Goal: Transaction & Acquisition: Purchase product/service

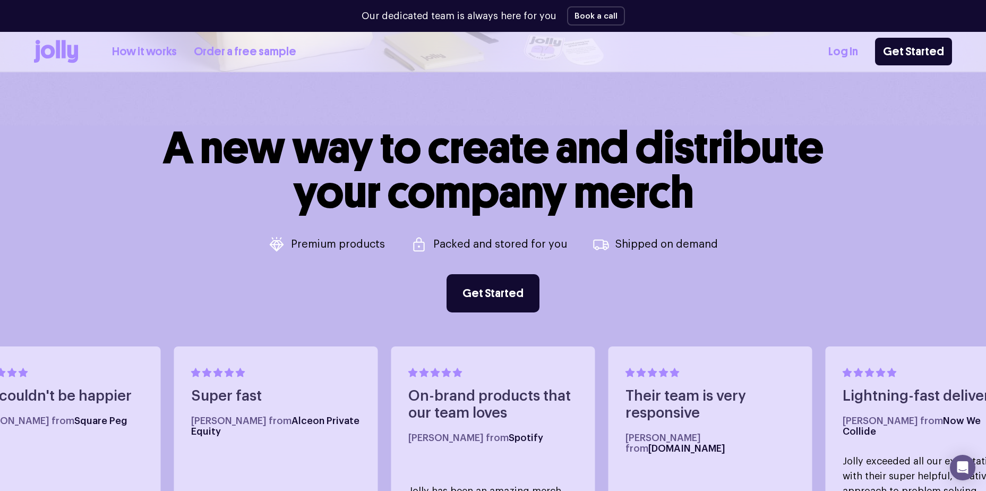
scroll to position [319, 0]
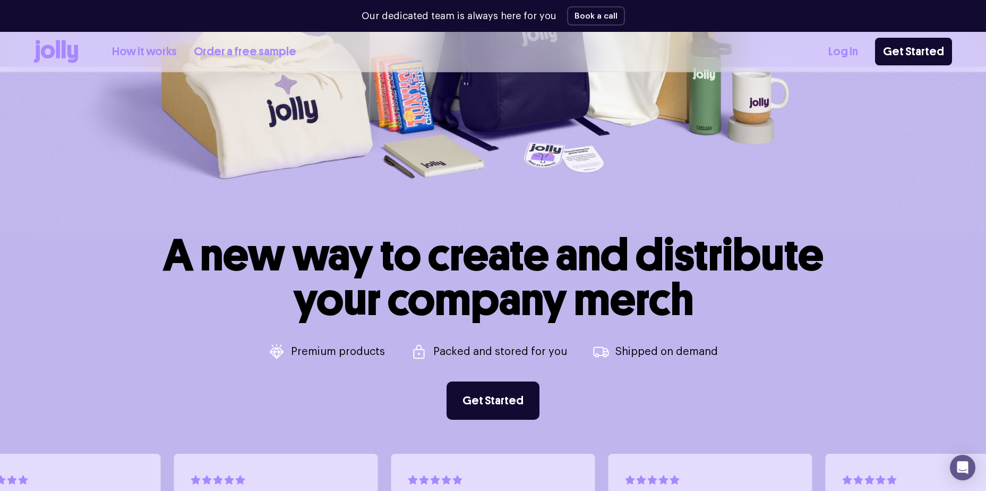
click at [151, 54] on link "How it works" at bounding box center [144, 52] width 65 height 18
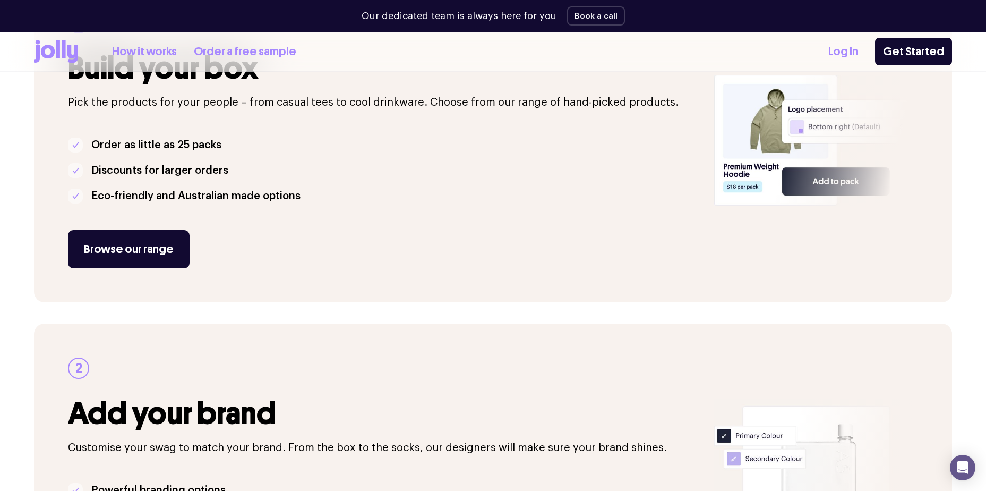
scroll to position [265, 0]
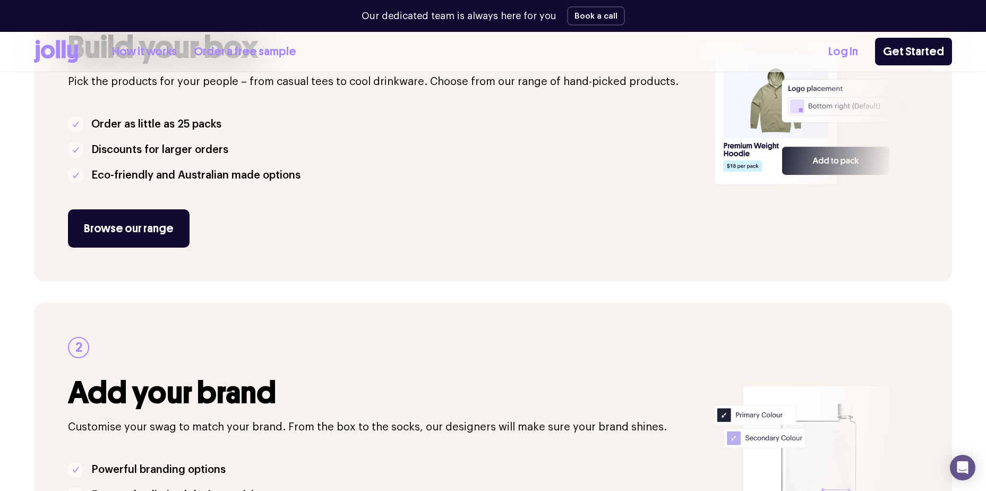
click at [162, 206] on div "1 Build your box Pick the products for your people – from casual tees to cool d…" at bounding box center [384, 120] width 633 height 256
click at [160, 223] on link "Browse our range" at bounding box center [129, 228] width 122 height 38
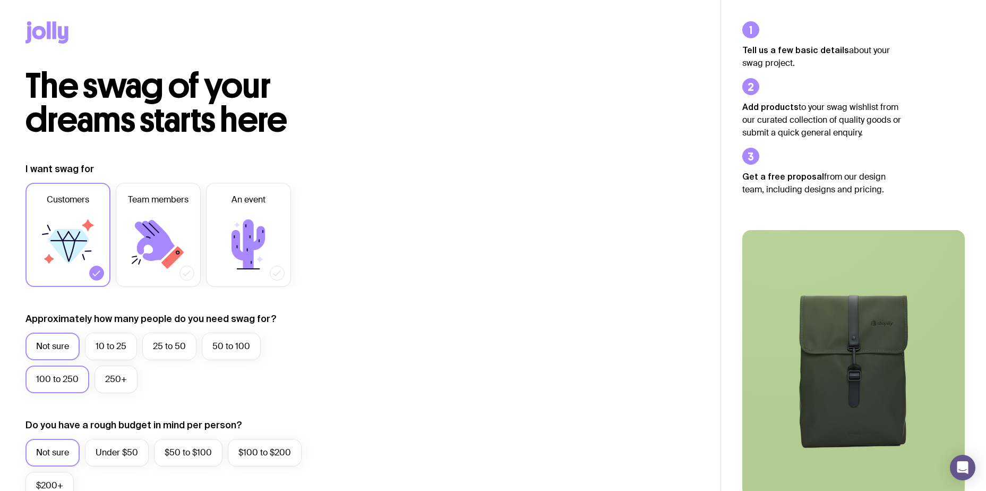
click at [67, 385] on label "100 to 250" at bounding box center [57, 379] width 64 height 28
click at [0, 0] on input "100 to 250" at bounding box center [0, 0] width 0 height 0
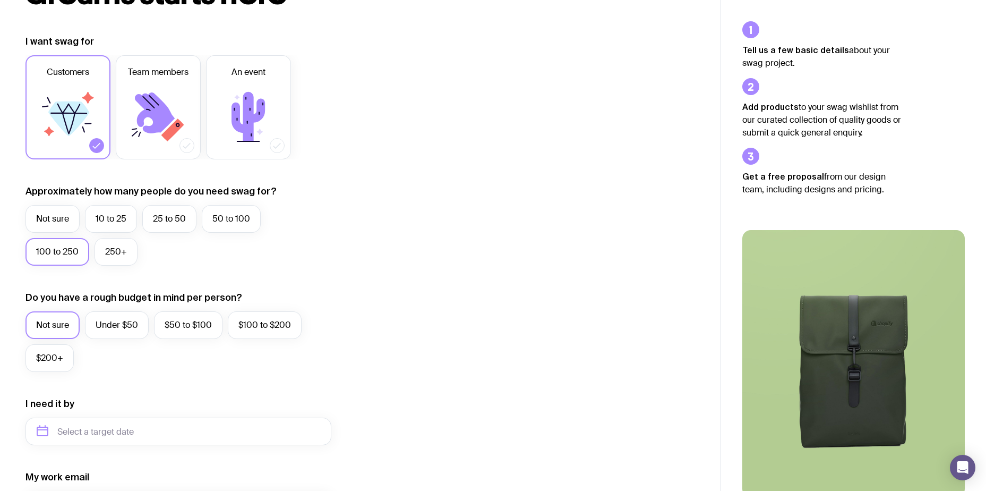
scroll to position [159, 0]
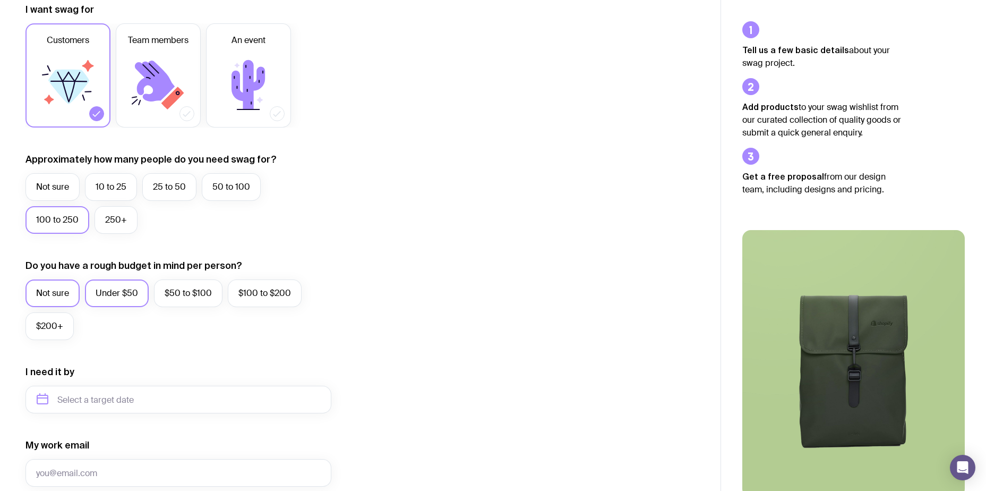
click at [130, 292] on label "Under $50" at bounding box center [117, 293] width 64 height 28
click at [0, 0] on input "Under $50" at bounding box center [0, 0] width 0 height 0
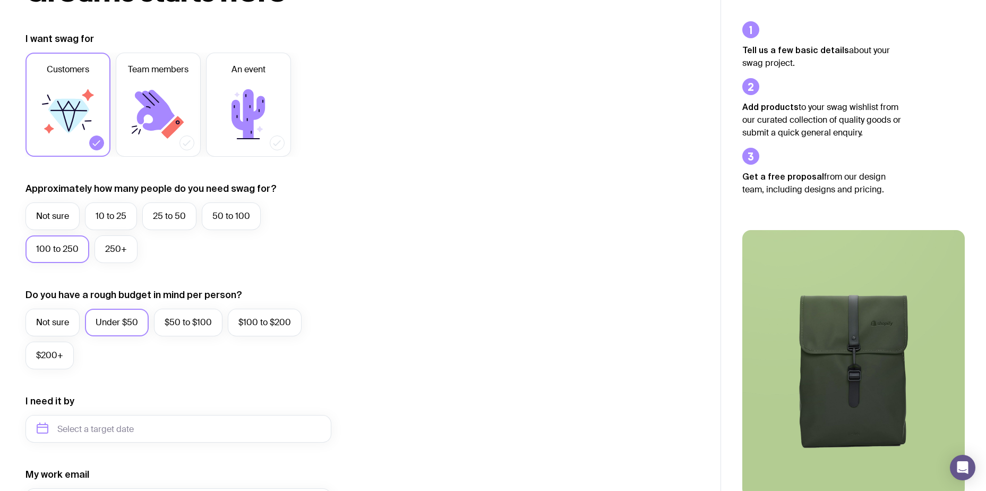
scroll to position [0, 0]
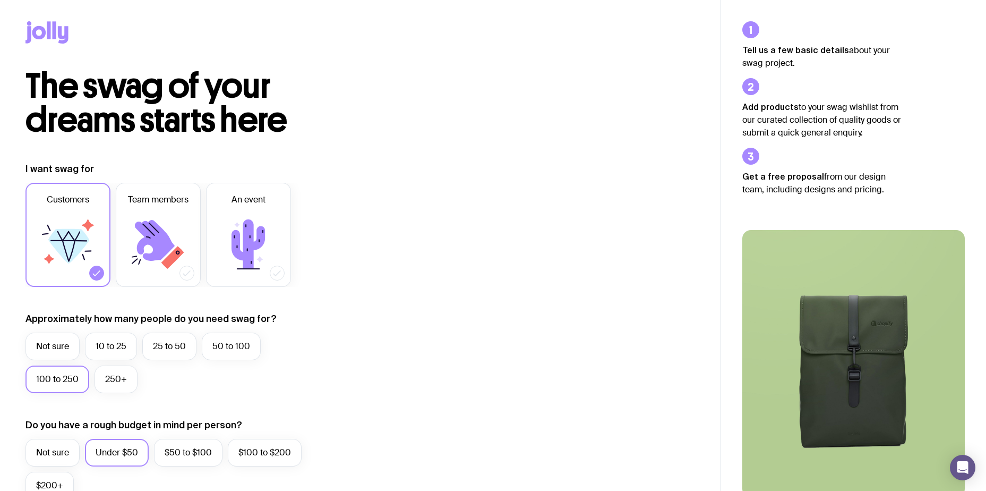
click at [866, 335] on img at bounding box center [853, 363] width 222 height 267
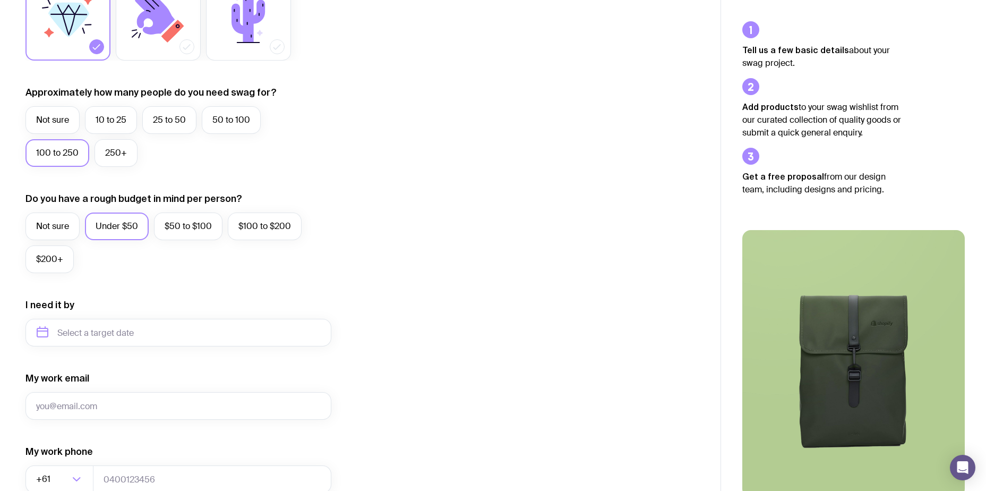
scroll to position [265, 0]
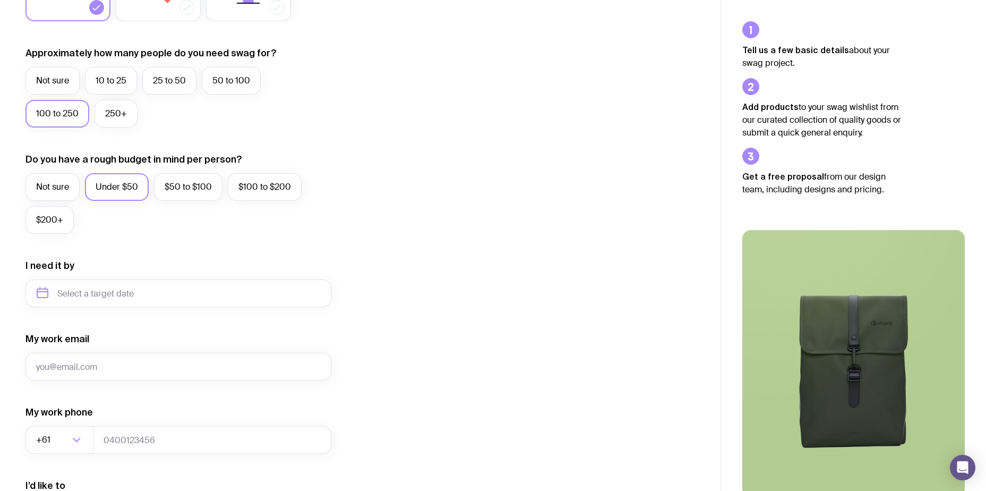
click at [848, 383] on img at bounding box center [853, 363] width 222 height 267
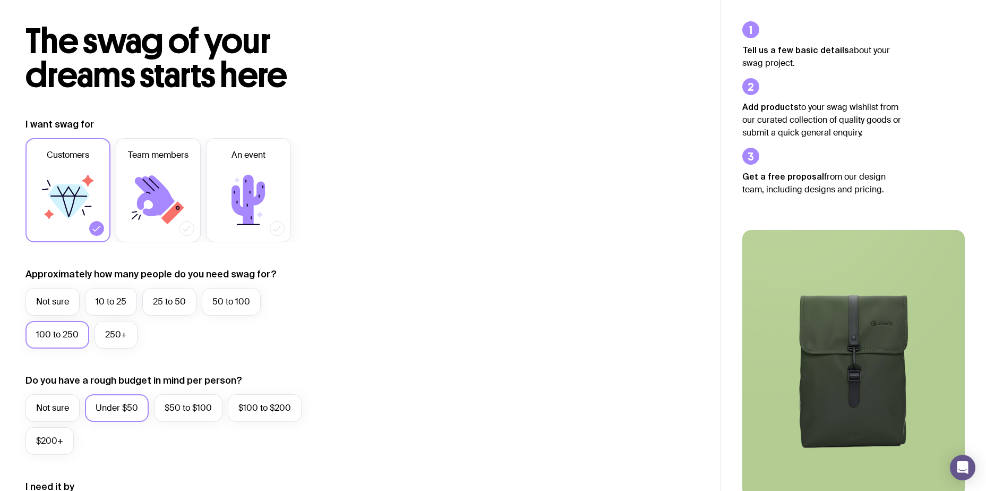
scroll to position [0, 0]
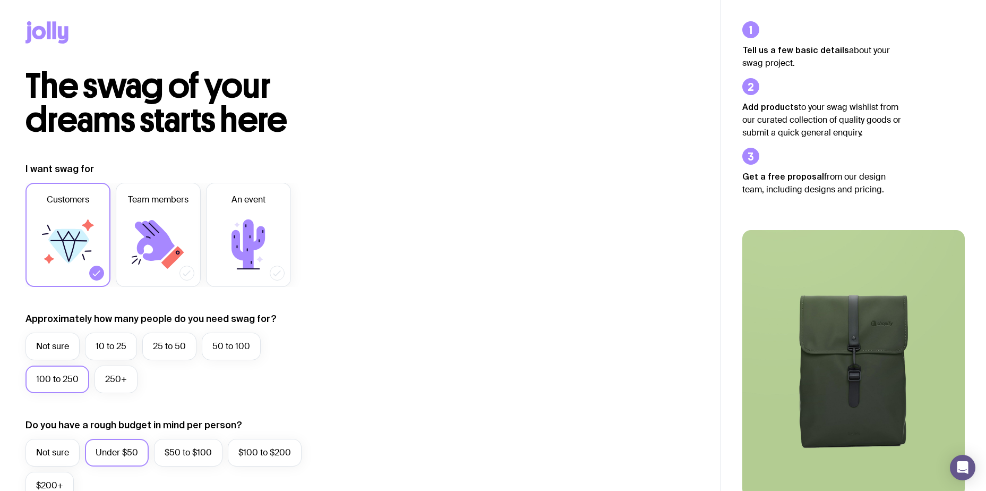
click at [889, 359] on img at bounding box center [853, 363] width 222 height 267
click at [61, 29] on icon at bounding box center [63, 35] width 11 height 18
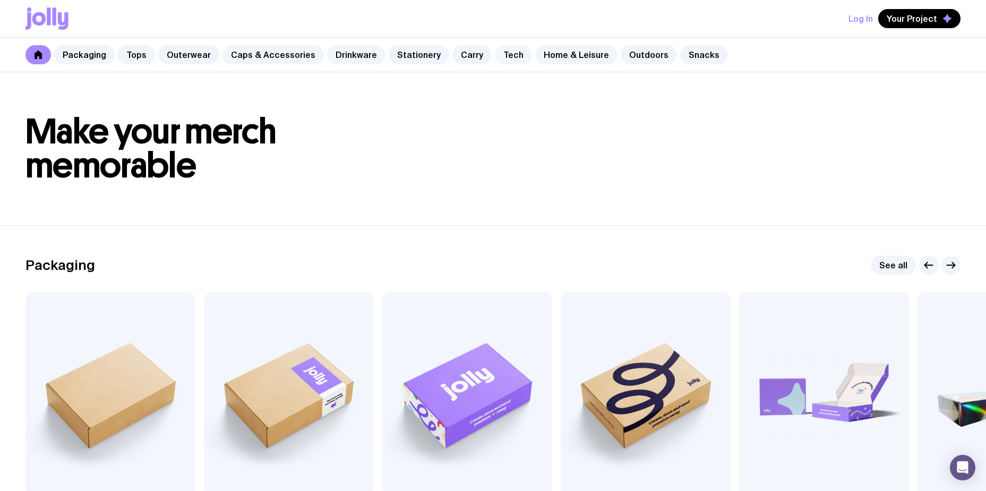
click at [505, 55] on link "Tech" at bounding box center [513, 54] width 37 height 19
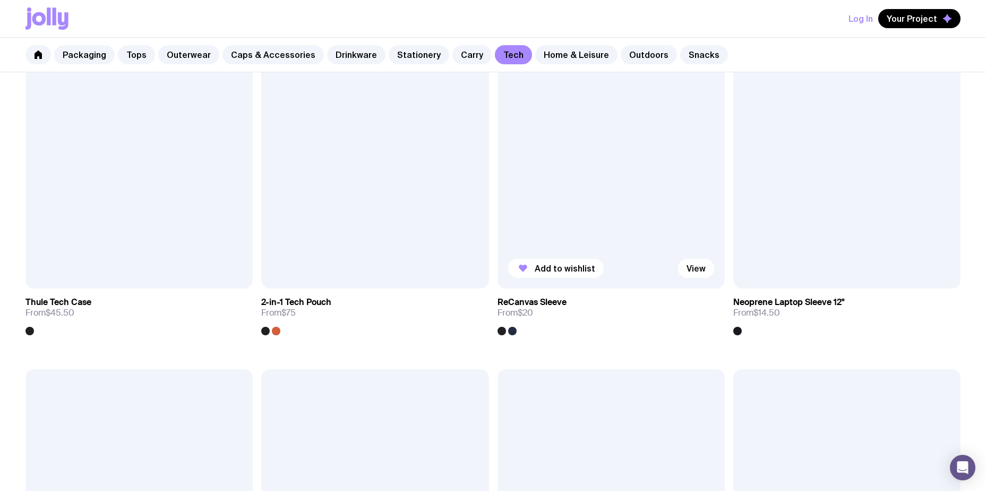
scroll to position [1611, 0]
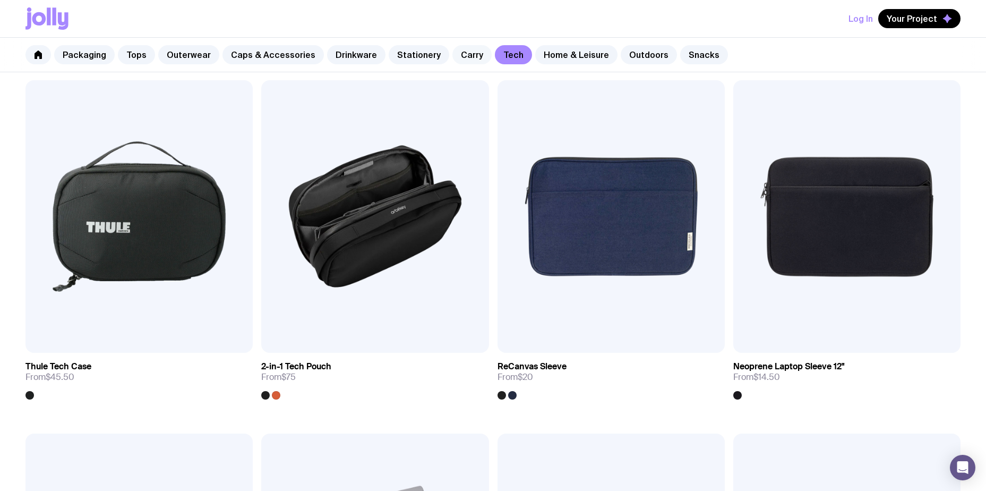
click at [452, 57] on link "Carry" at bounding box center [471, 54] width 39 height 19
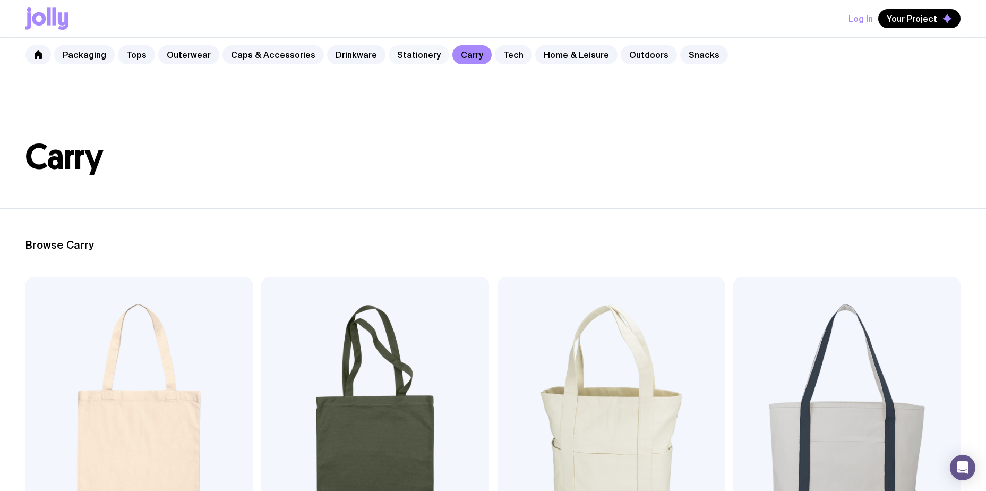
click at [408, 57] on link "Stationery" at bounding box center [419, 54] width 61 height 19
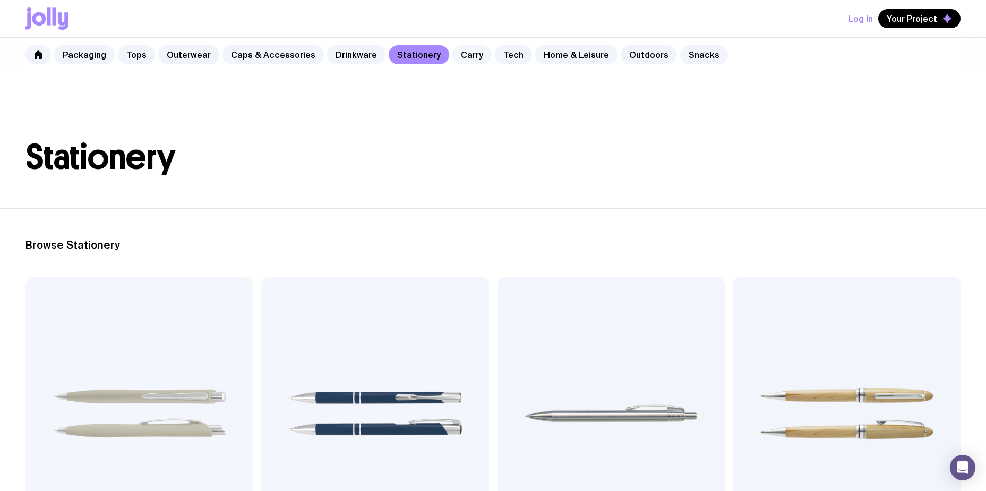
click at [452, 55] on link "Carry" at bounding box center [471, 54] width 39 height 19
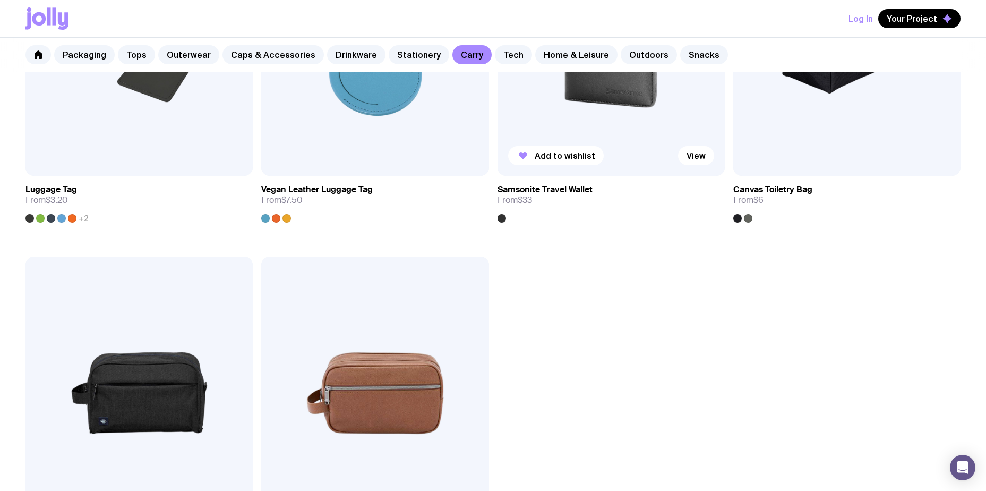
scroll to position [2867, 0]
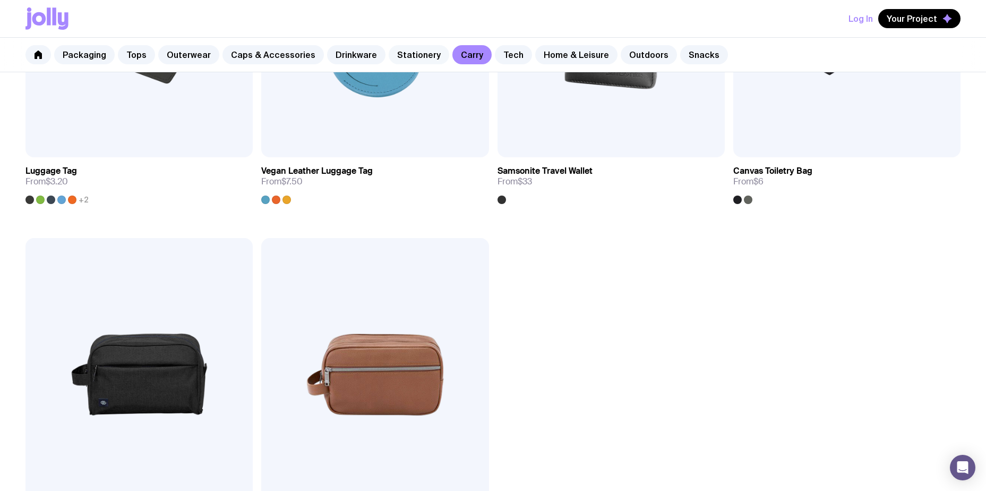
click at [389, 54] on link "Stationery" at bounding box center [419, 54] width 61 height 19
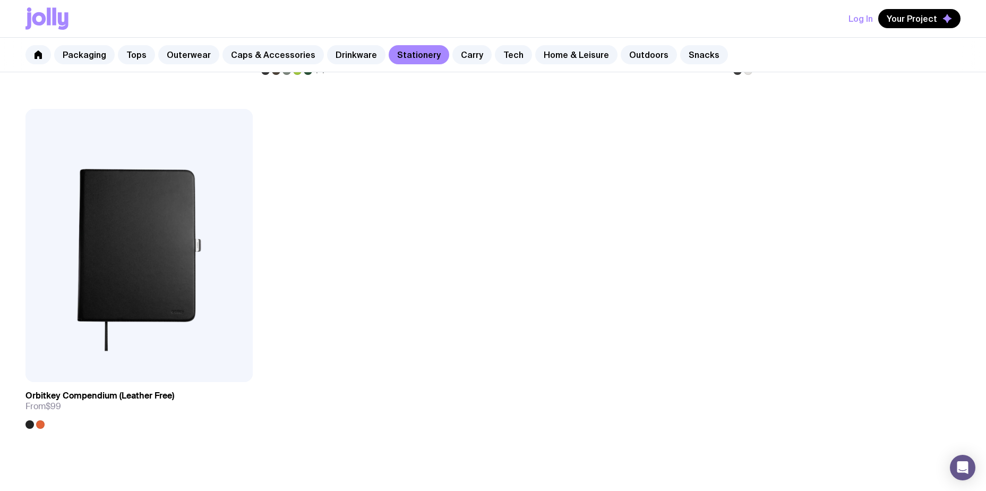
scroll to position [2407, 0]
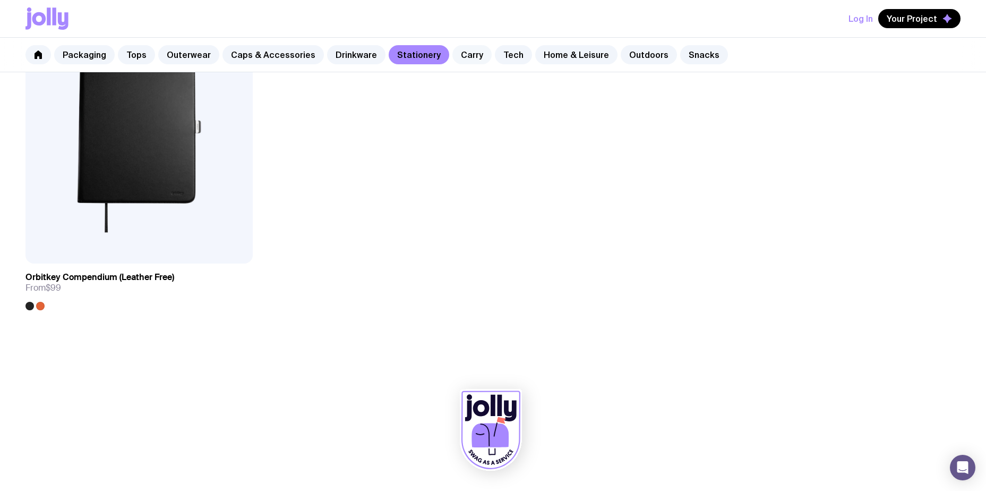
click at [452, 50] on link "Carry" at bounding box center [471, 54] width 39 height 19
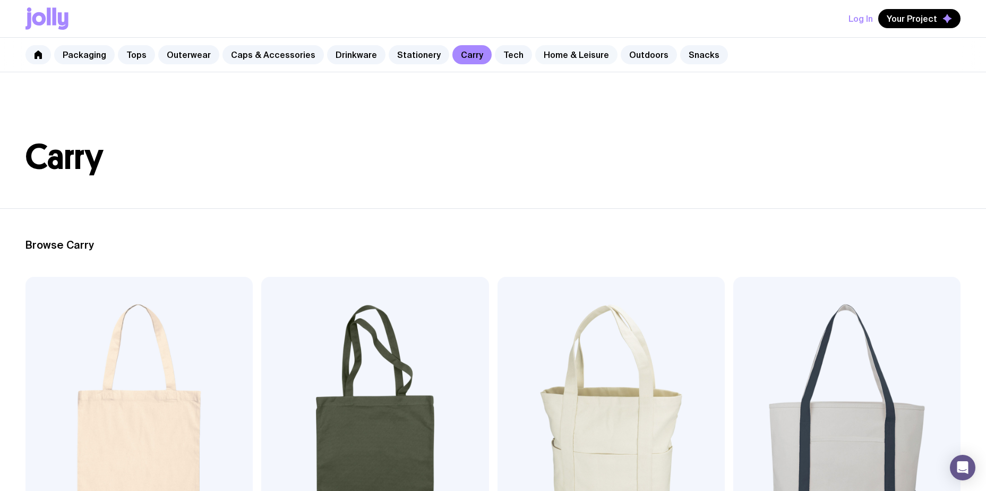
click at [580, 53] on link "Home & Leisure" at bounding box center [576, 54] width 82 height 19
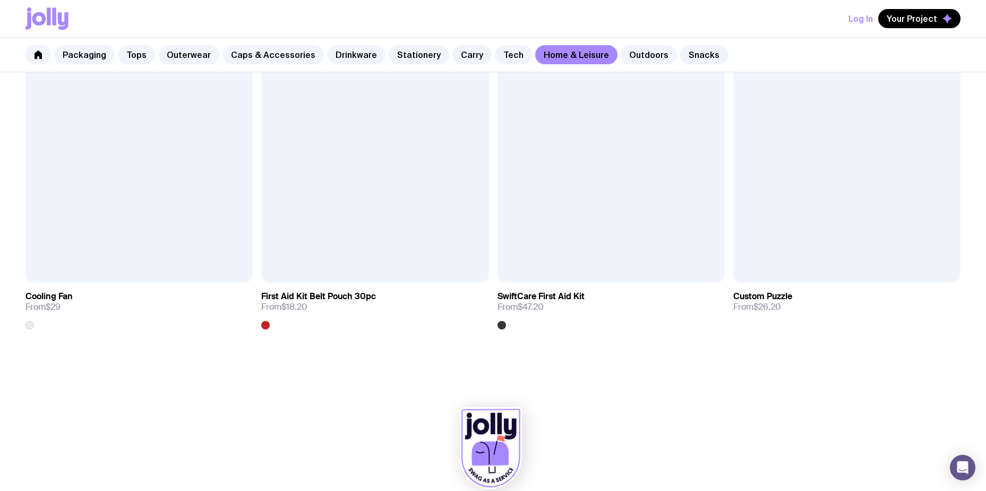
scroll to position [2760, 0]
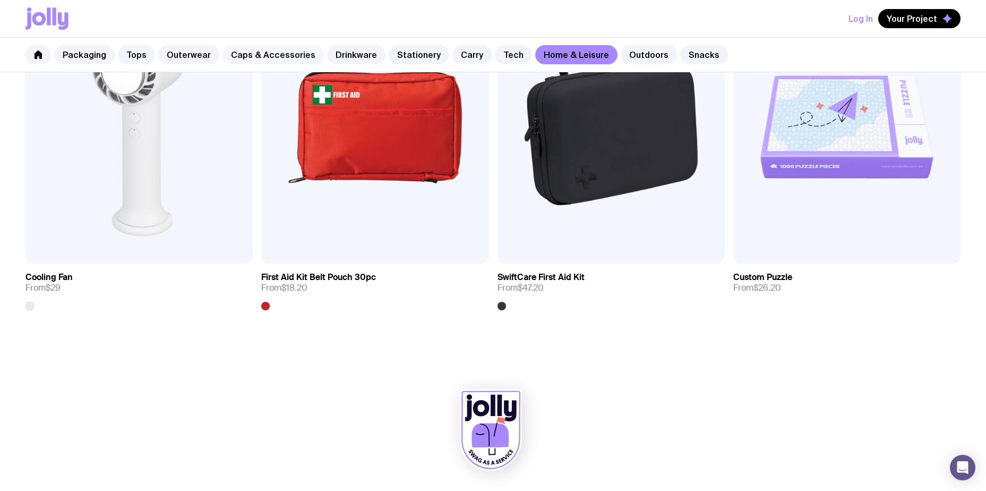
click at [238, 51] on link "Caps & Accessories" at bounding box center [272, 54] width 101 height 19
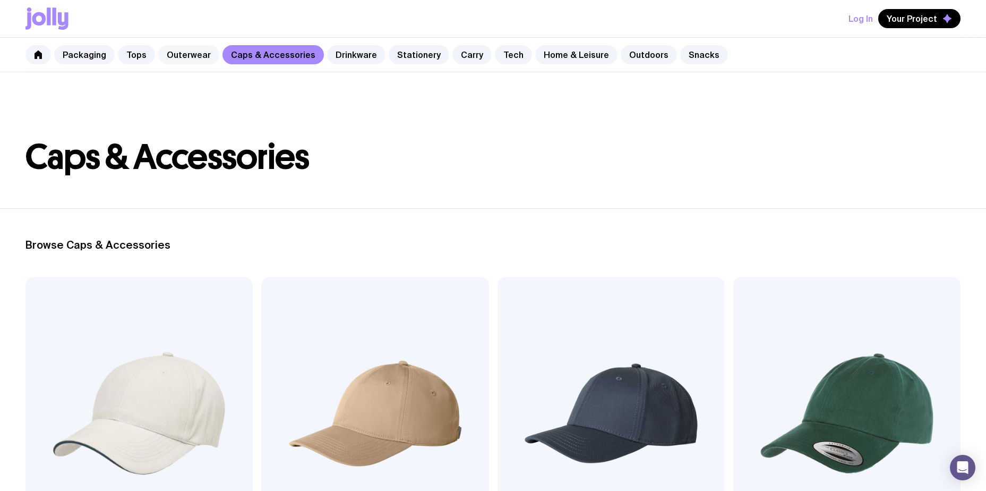
click at [198, 54] on link "Outerwear" at bounding box center [188, 54] width 61 height 19
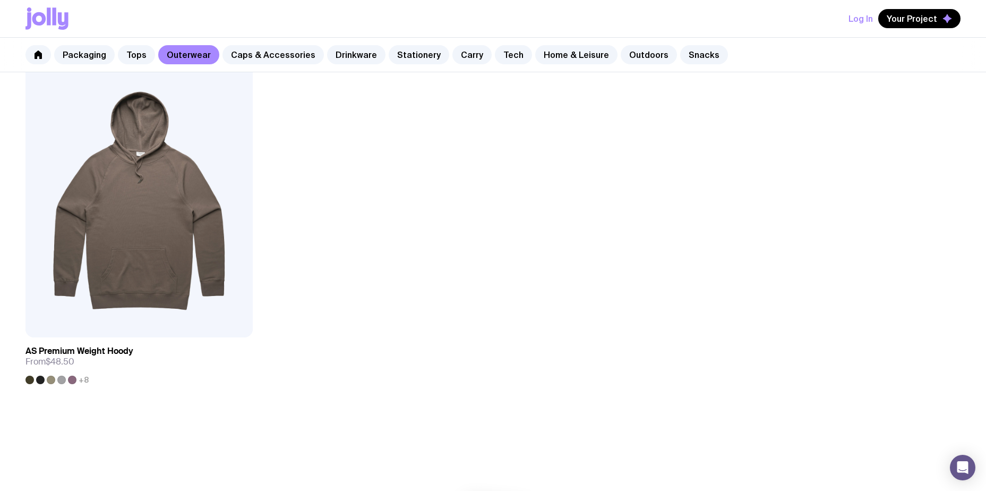
scroll to position [2017, 0]
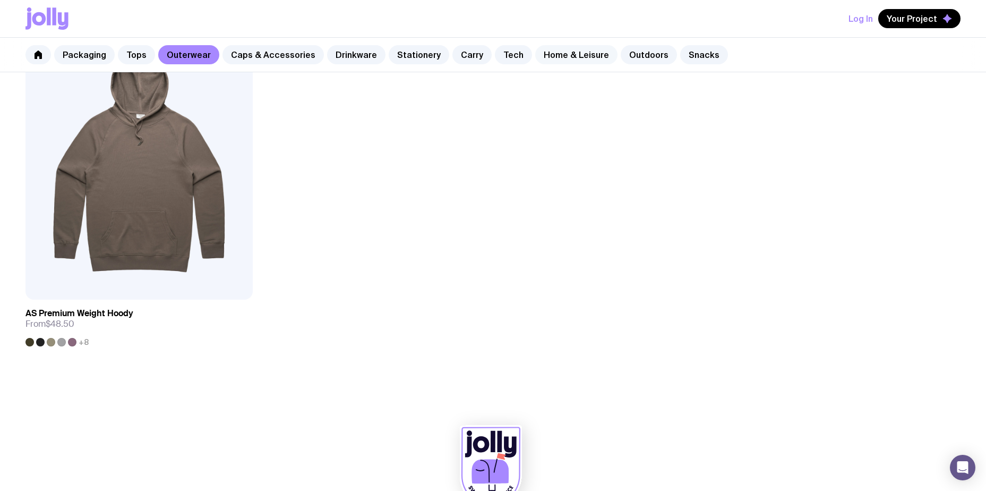
click at [569, 53] on link "Home & Leisure" at bounding box center [576, 54] width 82 height 19
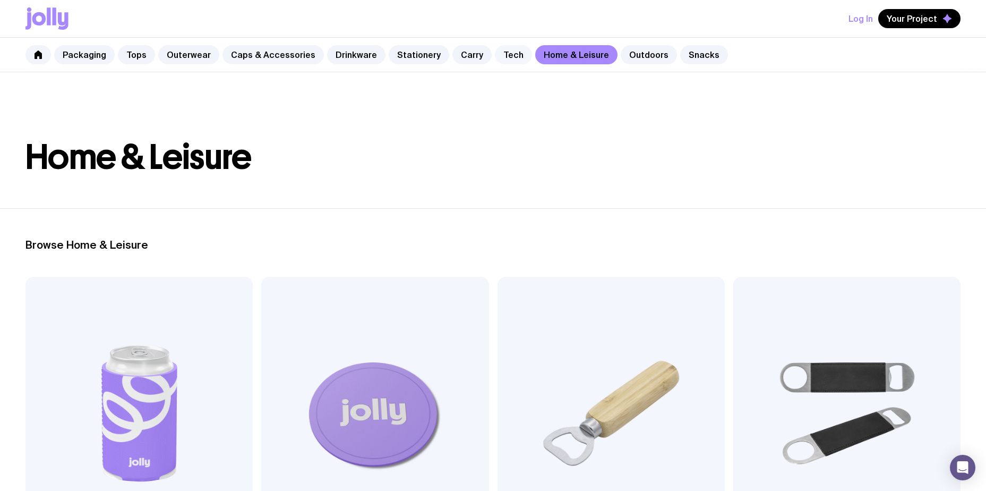
click at [495, 48] on link "Tech" at bounding box center [513, 54] width 37 height 19
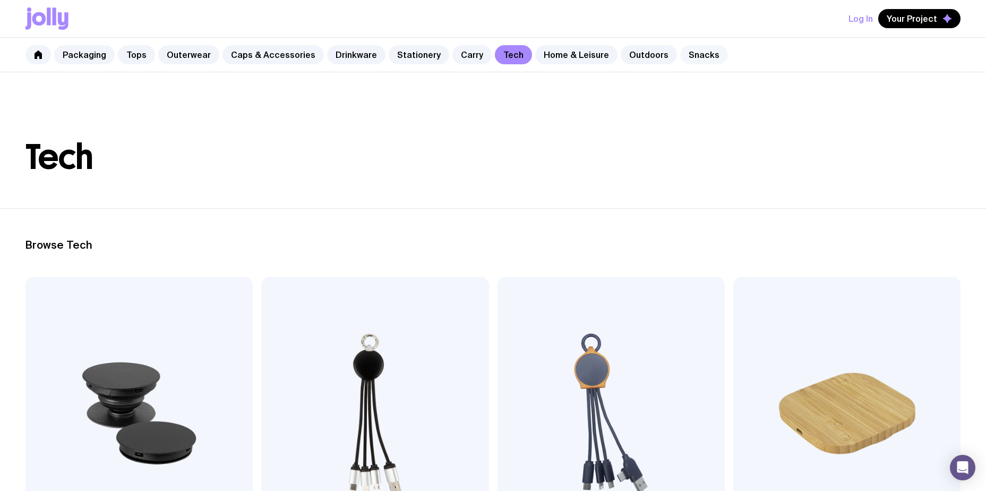
click at [680, 59] on link "Snacks" at bounding box center [704, 54] width 48 height 19
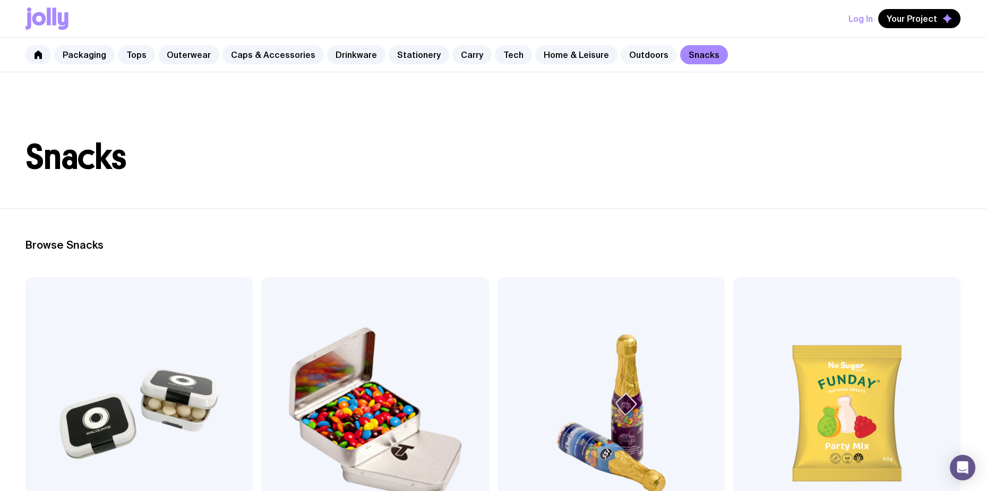
click at [632, 55] on link "Outdoors" at bounding box center [649, 54] width 56 height 19
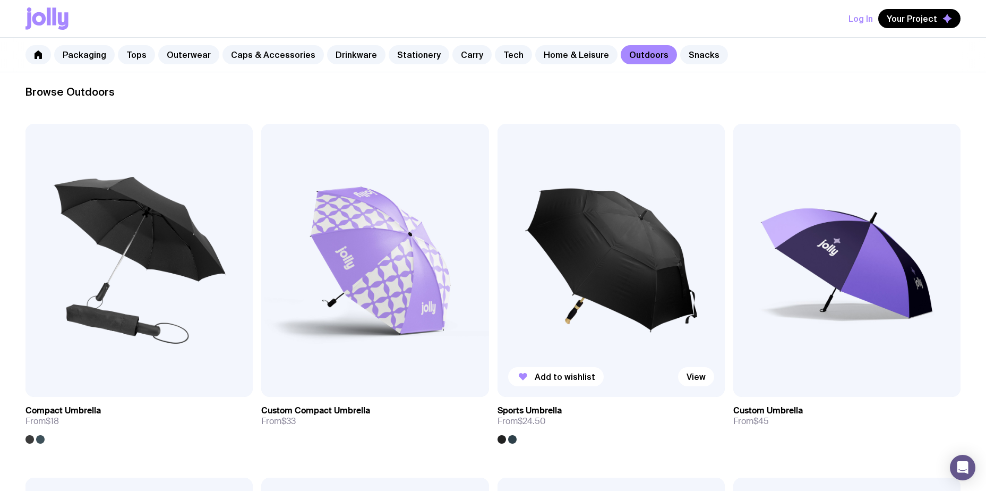
scroll to position [265, 0]
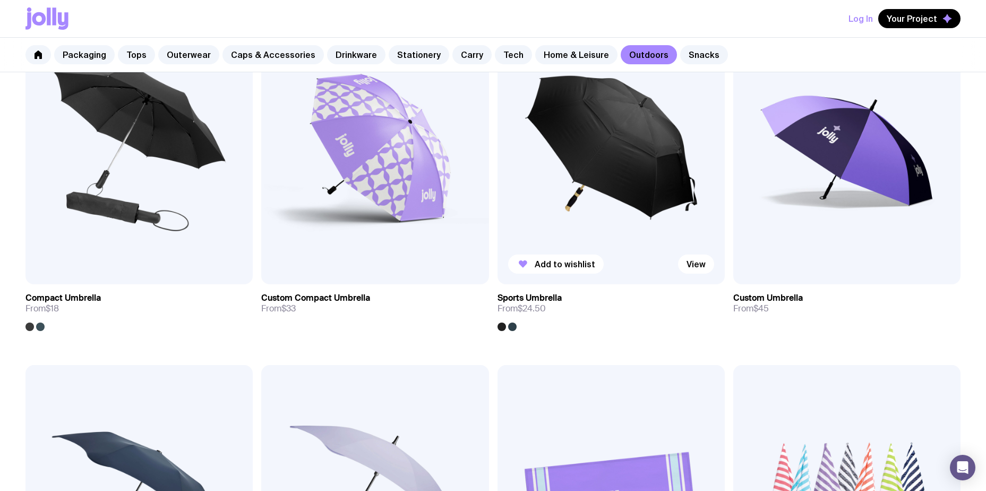
click at [594, 192] on img at bounding box center [610, 147] width 227 height 273
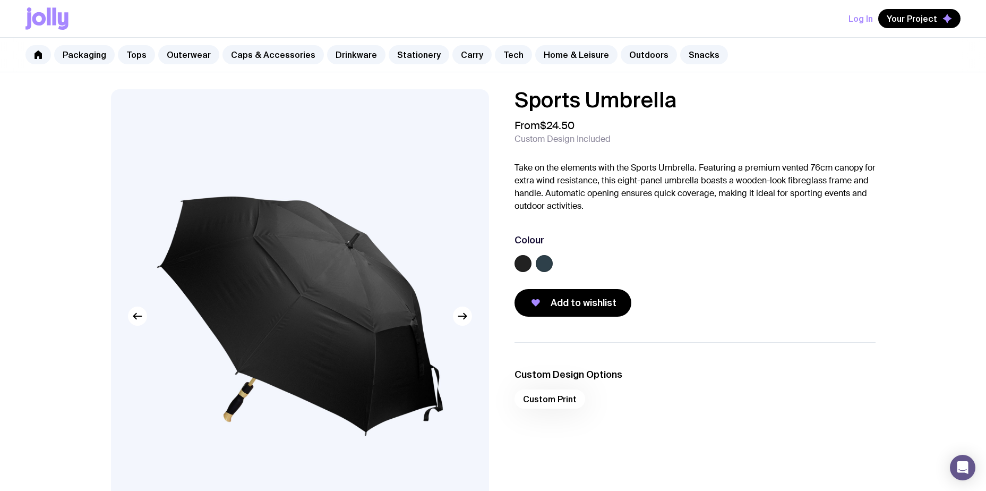
click at [539, 266] on label at bounding box center [544, 263] width 17 height 17
click at [0, 0] on input "radio" at bounding box center [0, 0] width 0 height 0
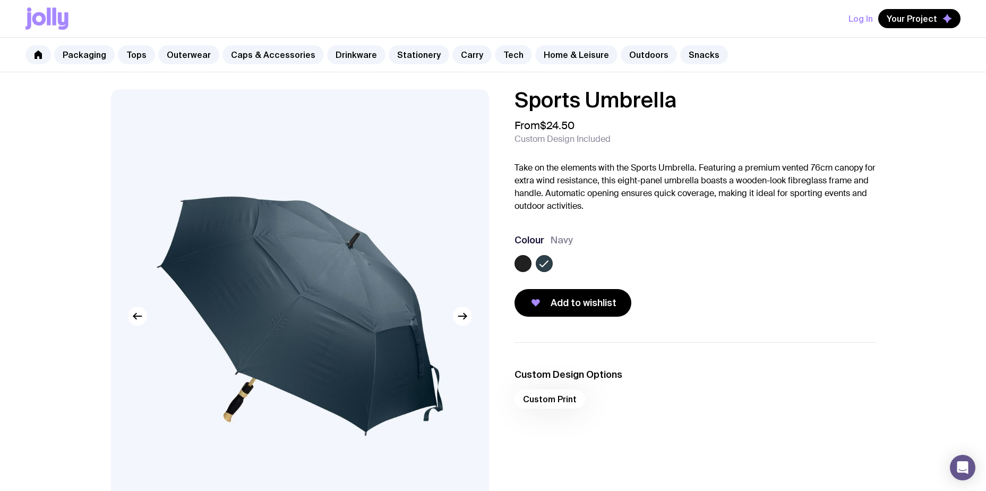
click at [554, 392] on div "Custom Print" at bounding box center [694, 401] width 361 height 25
click at [553, 396] on div "Custom Print" at bounding box center [694, 401] width 361 height 25
click at [553, 399] on div "Custom Print" at bounding box center [694, 401] width 361 height 25
drag, startPoint x: 557, startPoint y: 399, endPoint x: 570, endPoint y: 394, distance: 14.1
click at [558, 399] on div "Custom Print" at bounding box center [694, 401] width 361 height 25
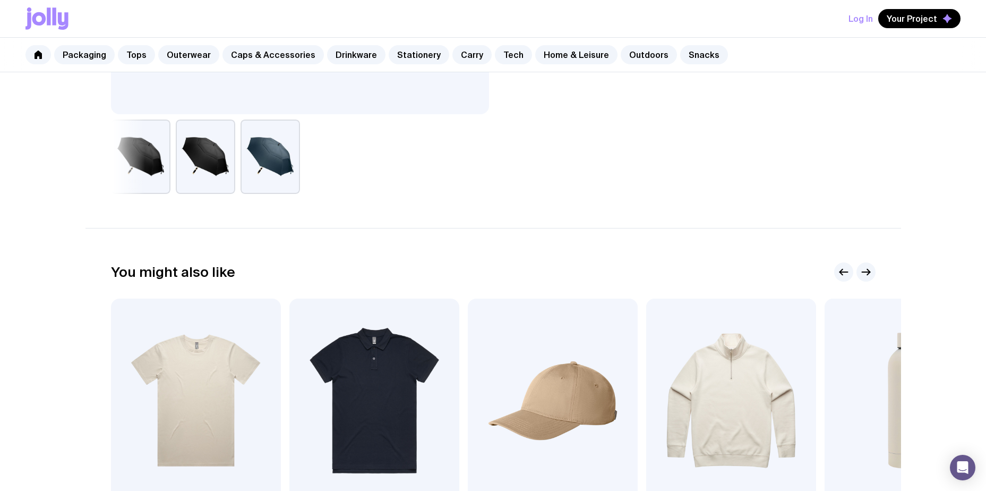
scroll to position [478, 0]
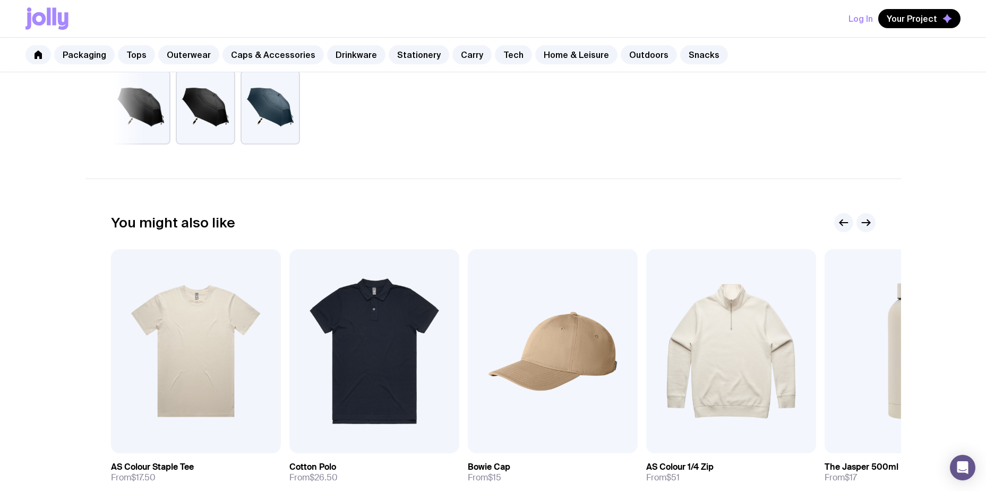
click at [127, 126] on button "button" at bounding box center [140, 107] width 59 height 74
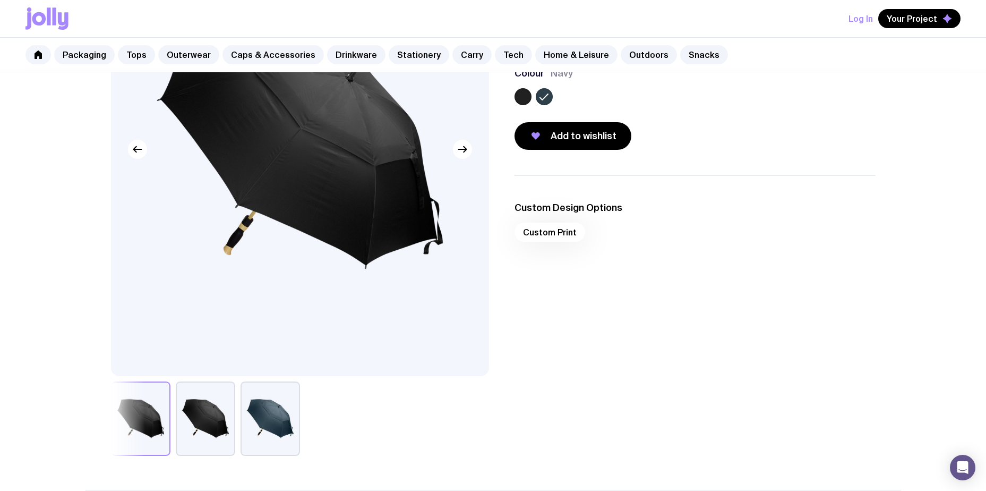
scroll to position [159, 0]
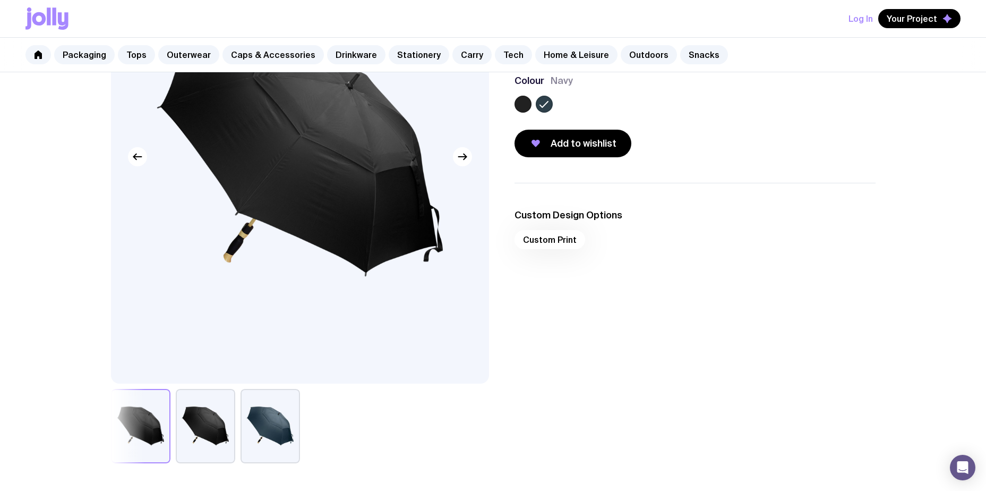
click at [213, 424] on button "button" at bounding box center [205, 426] width 59 height 74
click at [263, 432] on button "button" at bounding box center [269, 426] width 59 height 74
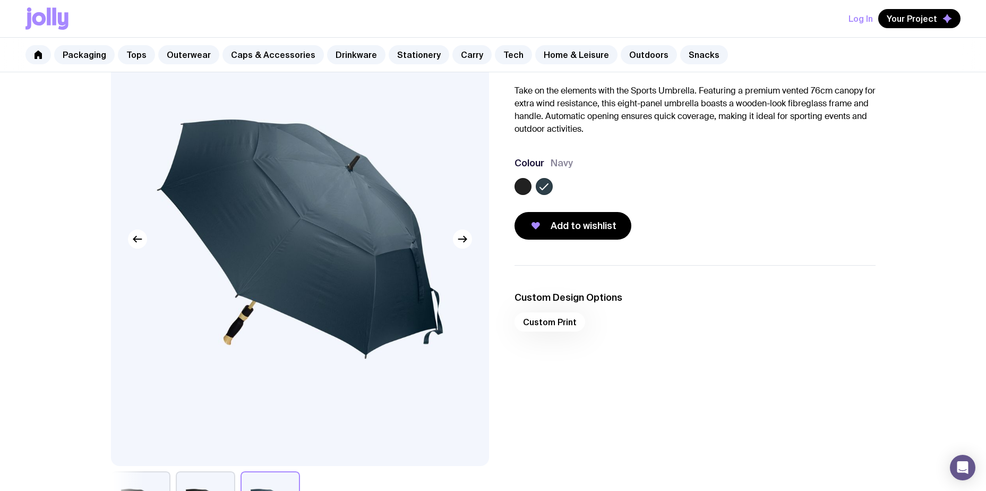
scroll to position [0, 0]
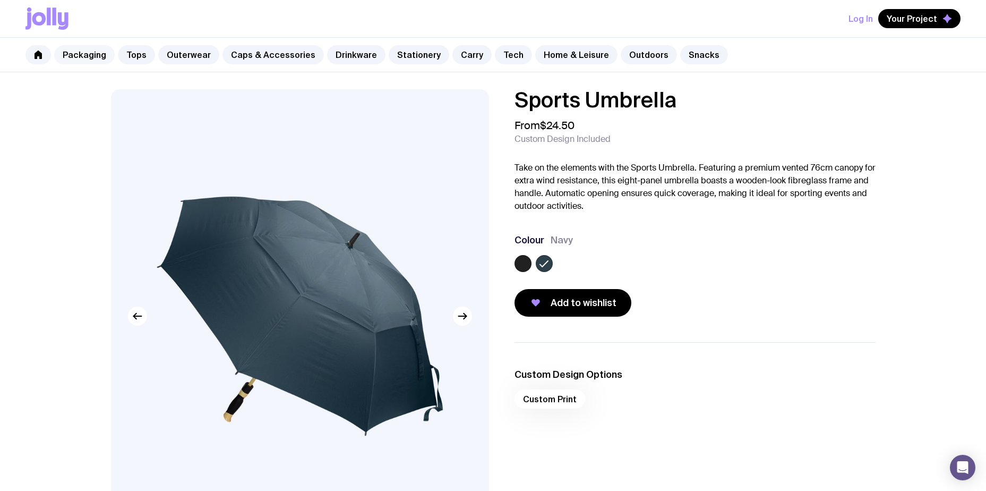
click at [93, 58] on link "Packaging" at bounding box center [84, 54] width 61 height 19
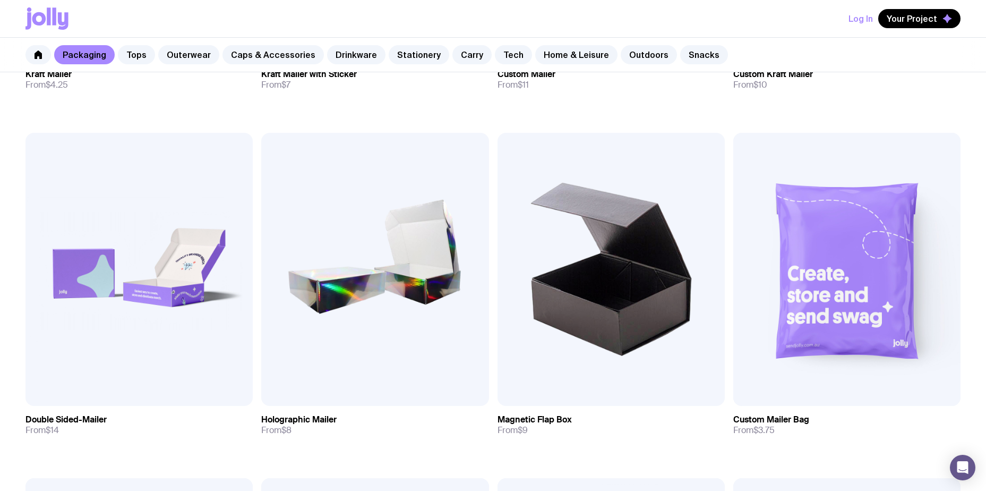
scroll to position [372, 0]
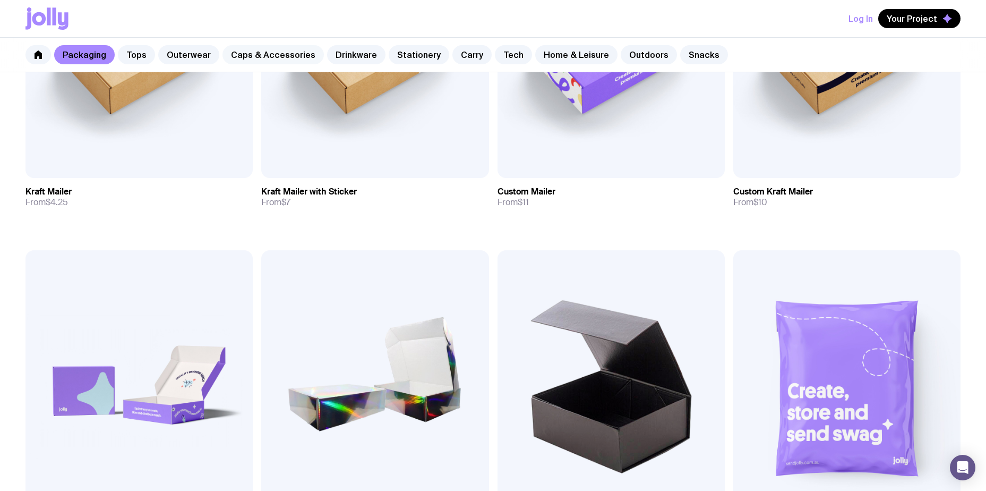
click at [268, 56] on link "Caps & Accessories" at bounding box center [272, 54] width 101 height 19
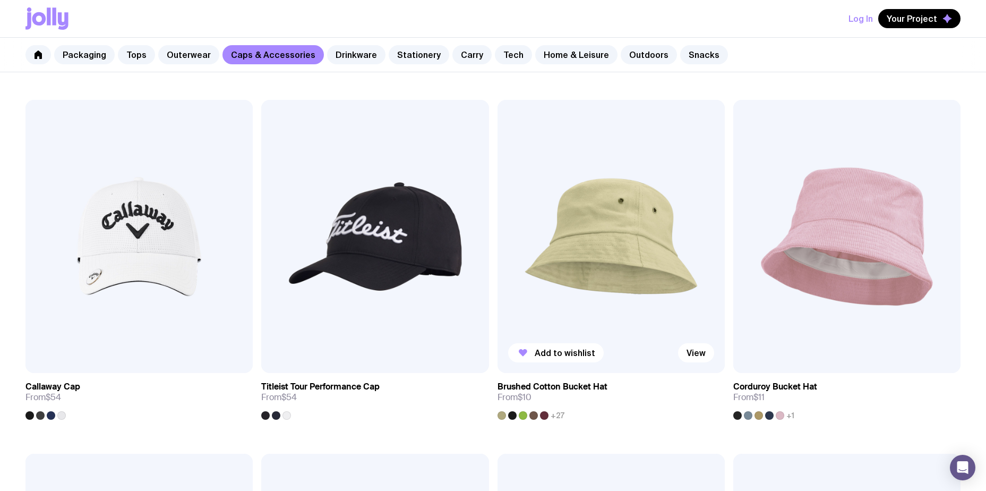
scroll to position [902, 0]
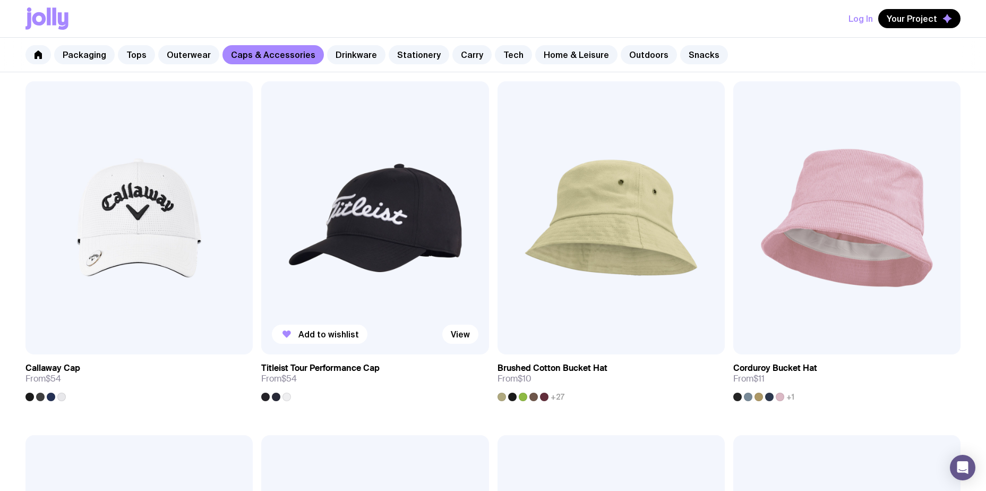
click at [420, 245] on img at bounding box center [374, 217] width 227 height 273
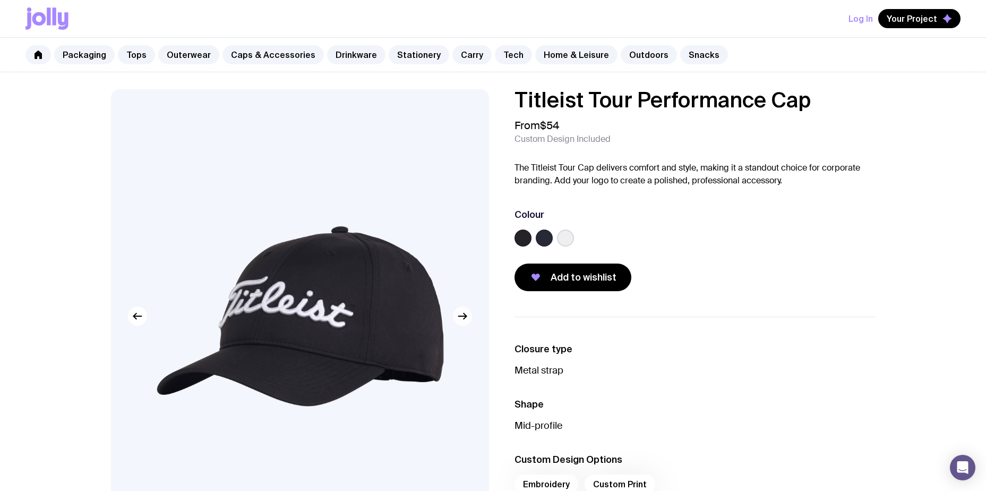
click at [462, 323] on button "button" at bounding box center [462, 315] width 19 height 19
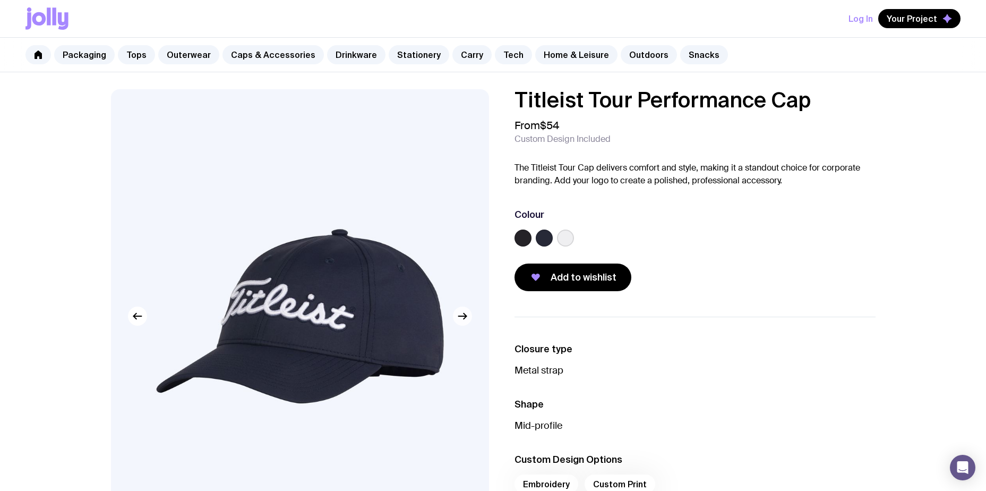
click at [462, 323] on button "button" at bounding box center [462, 315] width 19 height 19
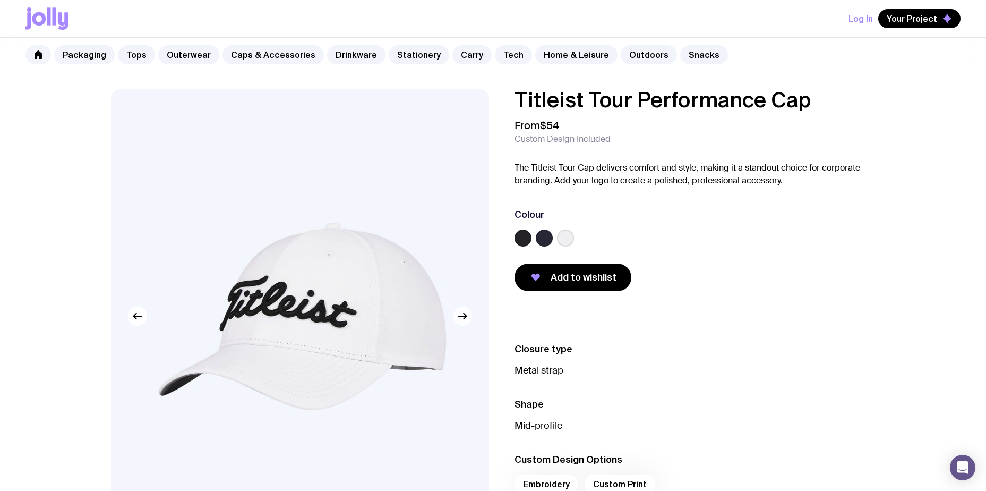
click at [462, 323] on button "button" at bounding box center [462, 315] width 19 height 19
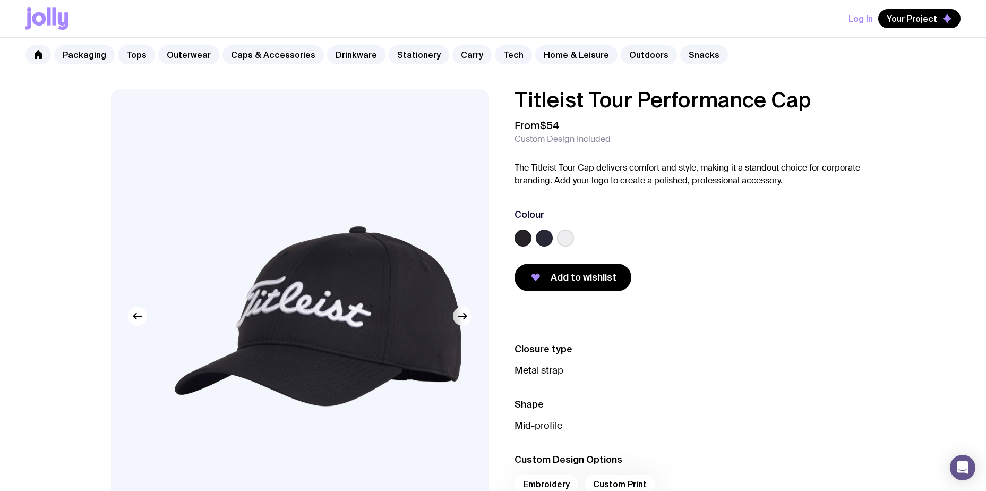
click at [462, 323] on button "button" at bounding box center [462, 315] width 19 height 19
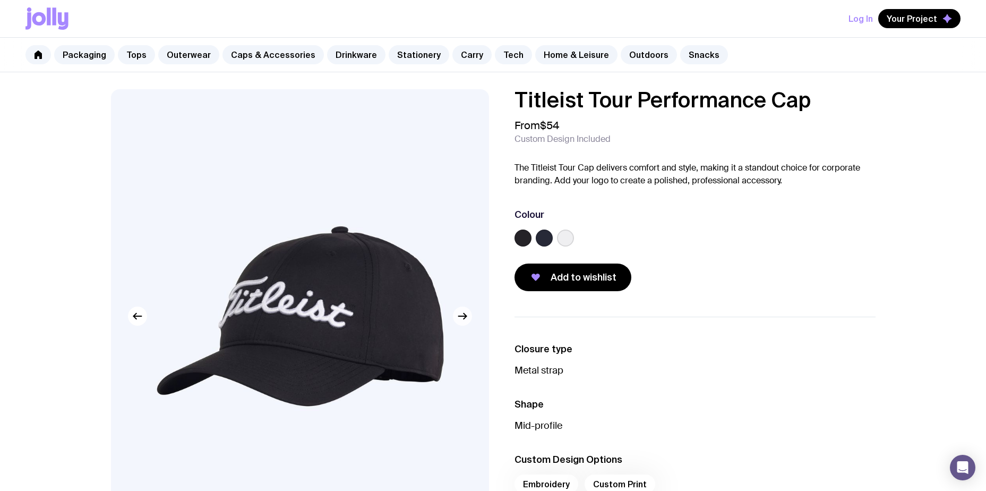
click at [462, 323] on button "button" at bounding box center [462, 315] width 19 height 19
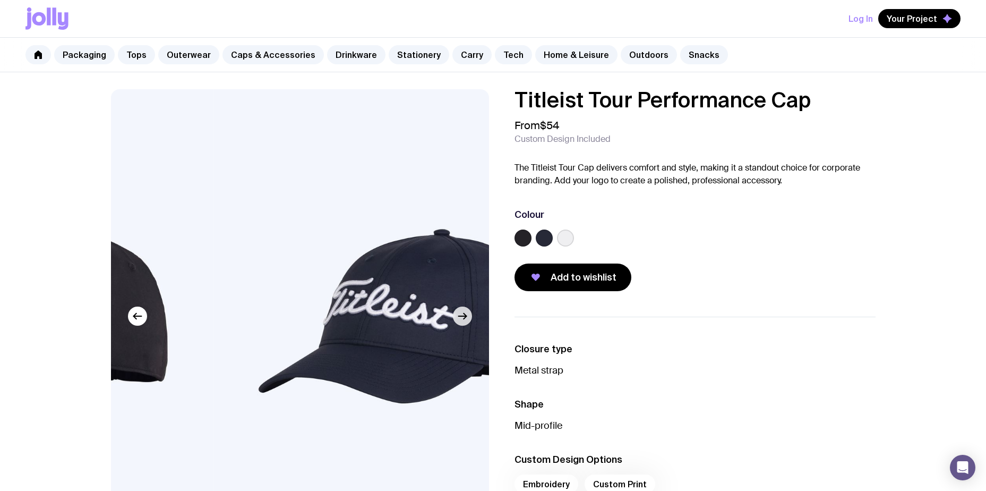
click at [462, 323] on button "button" at bounding box center [462, 315] width 19 height 19
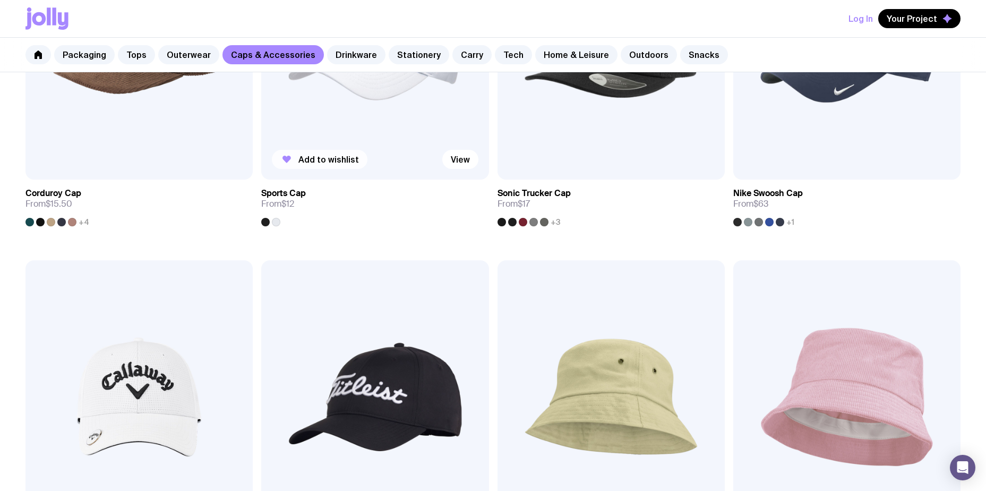
scroll to position [814, 0]
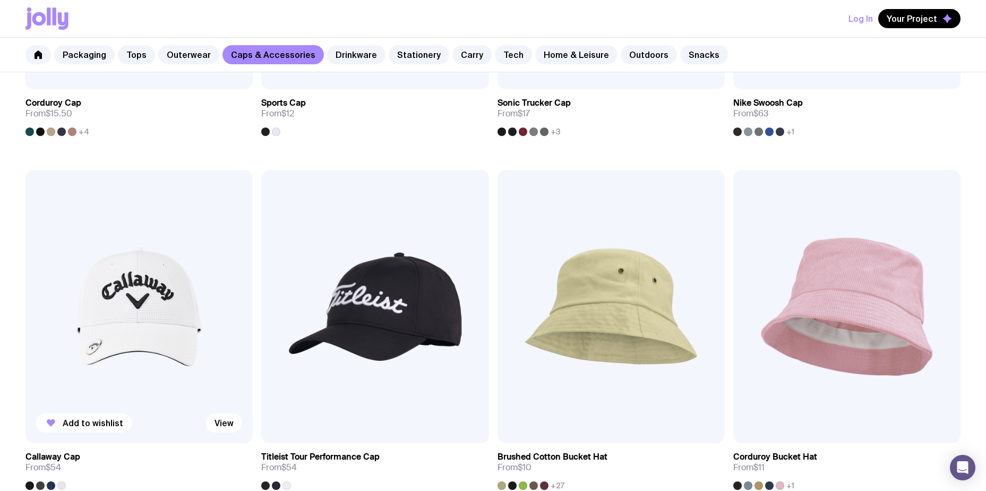
click at [148, 288] on img at bounding box center [138, 306] width 227 height 273
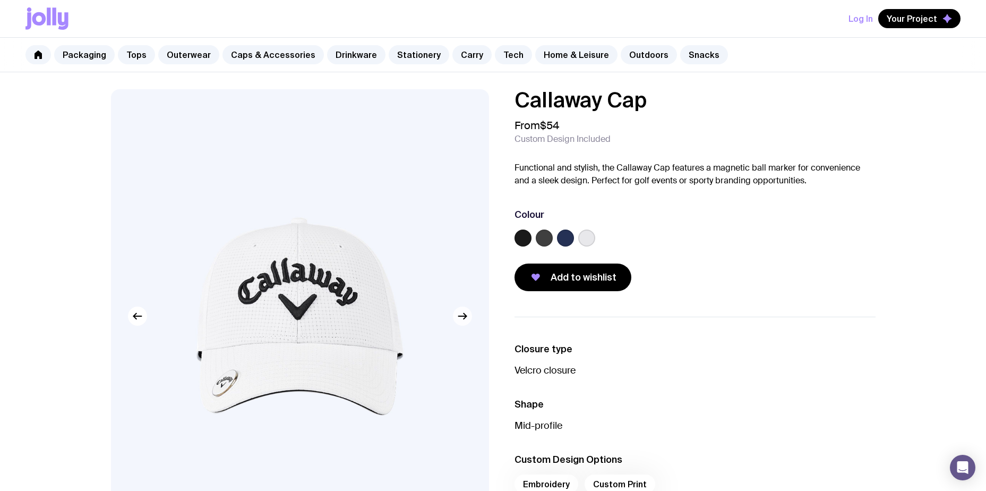
click at [455, 322] on button "button" at bounding box center [462, 315] width 19 height 19
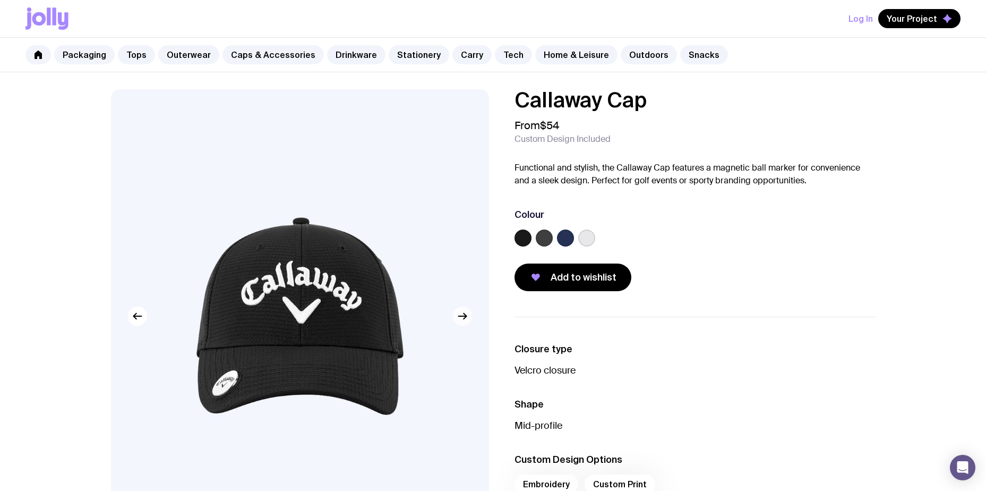
click at [455, 321] on button "button" at bounding box center [462, 315] width 19 height 19
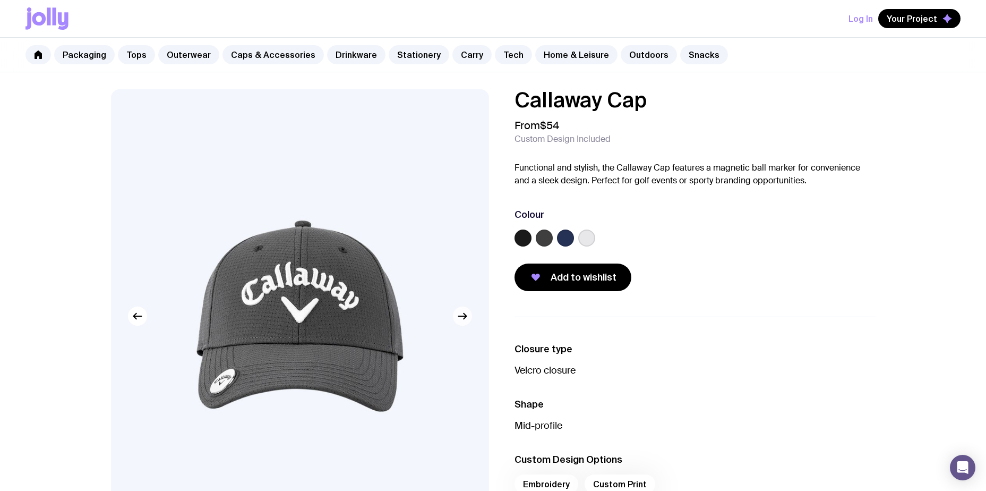
click at [455, 321] on button "button" at bounding box center [462, 315] width 19 height 19
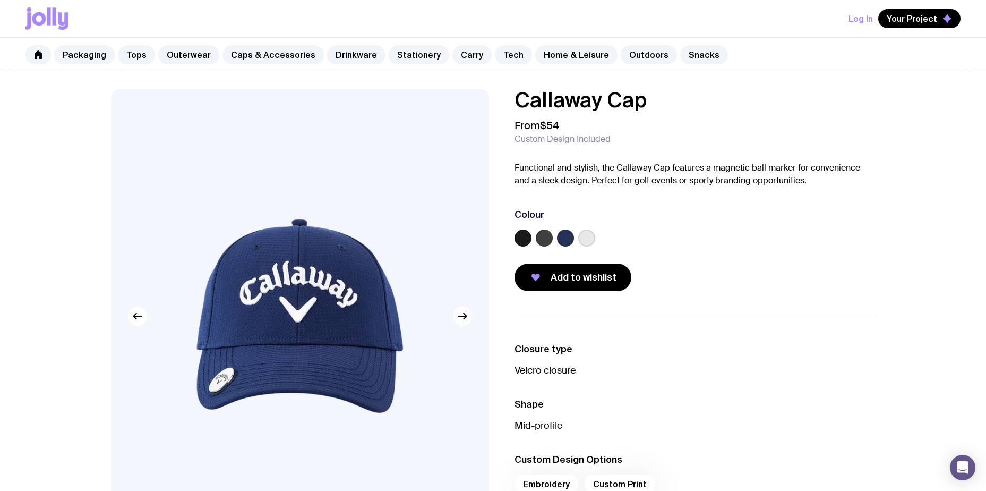
click at [455, 321] on button "button" at bounding box center [462, 315] width 19 height 19
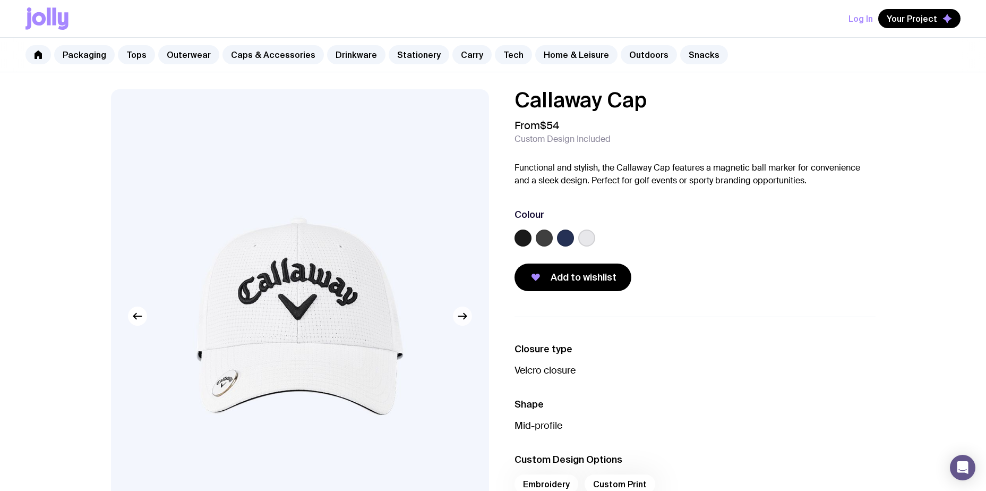
click at [455, 321] on button "button" at bounding box center [462, 315] width 19 height 19
click at [460, 321] on icon "button" at bounding box center [462, 315] width 13 height 13
